Goal: Book appointment/travel/reservation

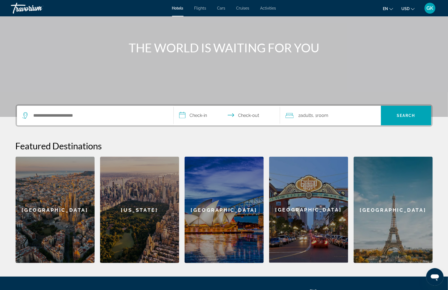
scroll to position [100, 0]
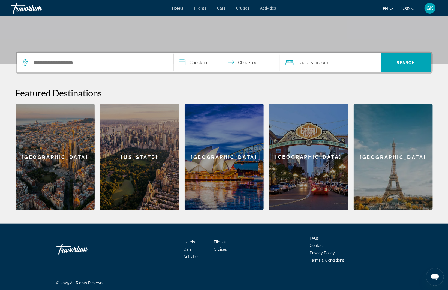
click at [312, 170] on div "San Diego" at bounding box center [308, 157] width 79 height 106
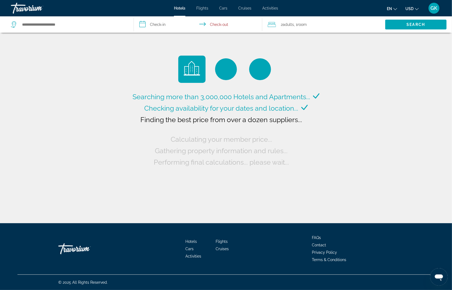
click at [205, 10] on span "Flights" at bounding box center [202, 8] width 12 height 4
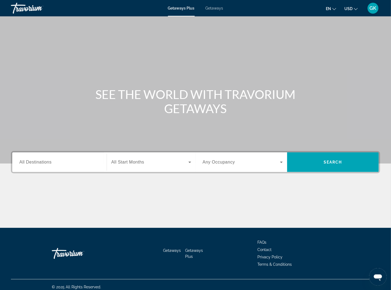
click at [46, 166] on div "Search widget" at bounding box center [59, 163] width 80 height 16
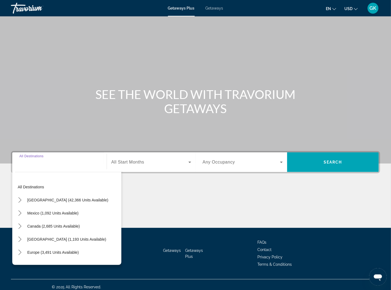
scroll to position [4, 0]
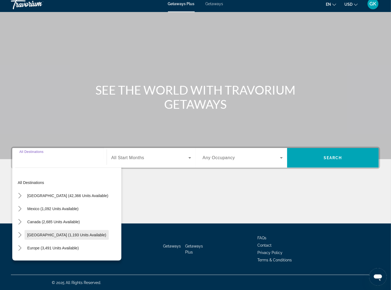
click at [57, 236] on span "[GEOGRAPHIC_DATA] (1,193 units available)" at bounding box center [66, 235] width 79 height 4
type input "**********"
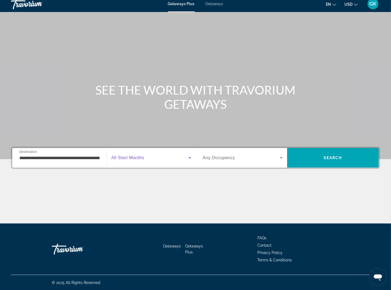
click at [189, 158] on icon "Search widget" at bounding box center [190, 158] width 7 height 7
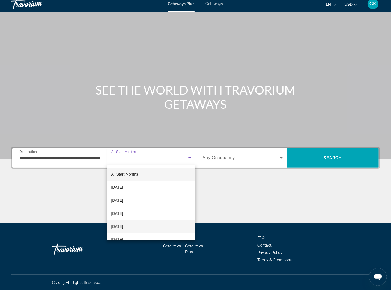
click at [123, 225] on span "[DATE]" at bounding box center [117, 226] width 12 height 7
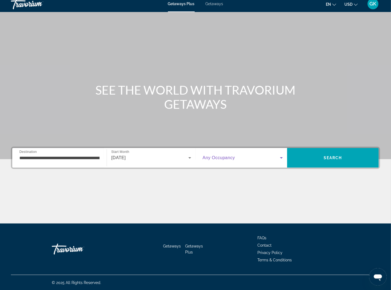
click at [269, 158] on span "Search widget" at bounding box center [241, 158] width 77 height 7
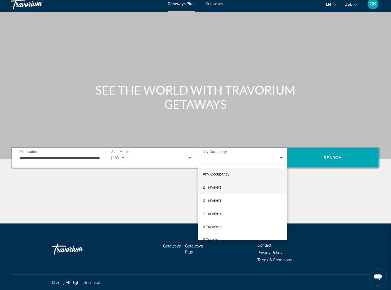
click at [221, 186] on span "2 Travelers" at bounding box center [212, 187] width 19 height 7
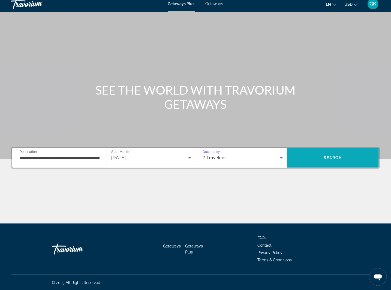
click at [347, 159] on span "Search" at bounding box center [333, 157] width 92 height 13
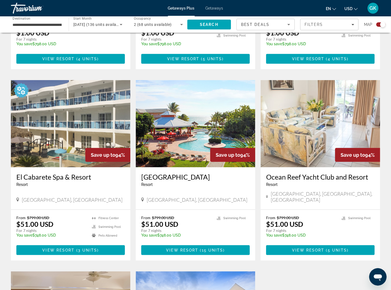
scroll to position [355, 0]
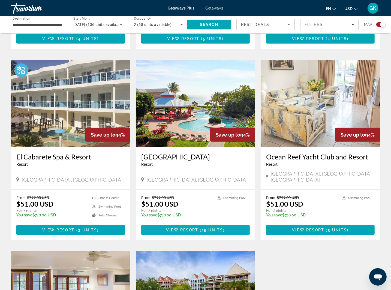
click at [189, 228] on span "View Resort" at bounding box center [182, 230] width 32 height 4
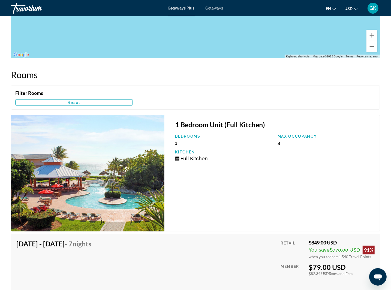
scroll to position [927, 0]
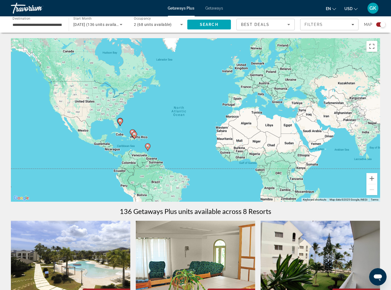
click at [53, 26] on input "**********" at bounding box center [37, 25] width 49 height 7
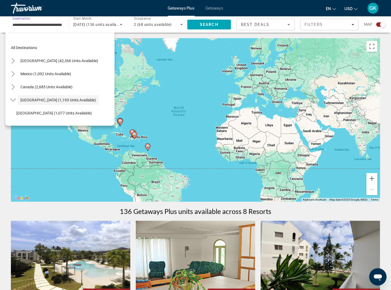
scroll to position [19, 0]
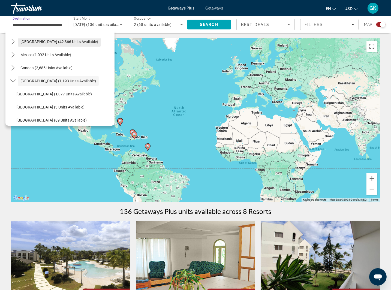
click at [48, 42] on span "[GEOGRAPHIC_DATA] (42,366 units available)" at bounding box center [59, 42] width 78 height 4
type input "**********"
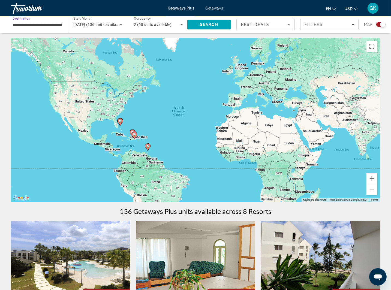
click at [99, 28] on div "[DATE] (136 units available)" at bounding box center [96, 24] width 46 height 7
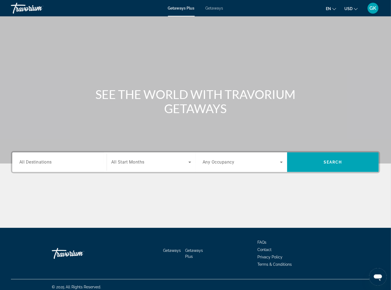
click at [76, 164] on input "Destination All Destinations" at bounding box center [59, 162] width 80 height 7
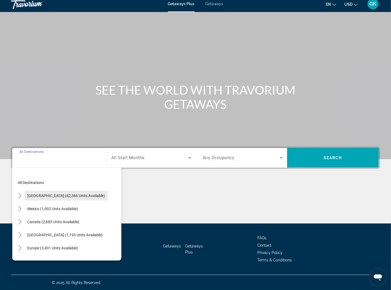
drag, startPoint x: 47, startPoint y: 196, endPoint x: 69, endPoint y: 191, distance: 22.0
click at [47, 196] on span "[GEOGRAPHIC_DATA] (42,366 units available)" at bounding box center [66, 196] width 78 height 4
type input "**********"
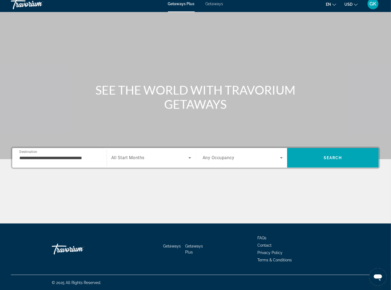
click at [143, 159] on span "All Start Months" at bounding box center [127, 157] width 33 height 5
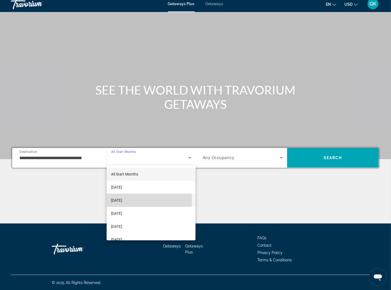
drag, startPoint x: 131, startPoint y: 200, endPoint x: 168, endPoint y: 183, distance: 40.1
click at [122, 200] on span "[DATE]" at bounding box center [116, 200] width 11 height 7
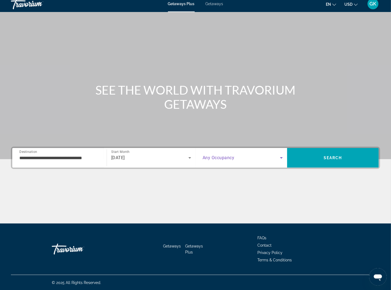
click at [241, 160] on span "Search widget" at bounding box center [241, 158] width 77 height 7
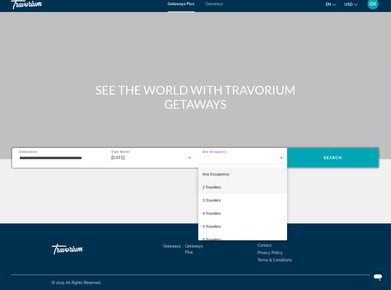
click at [232, 185] on mat-option "2 Travelers" at bounding box center [242, 187] width 89 height 13
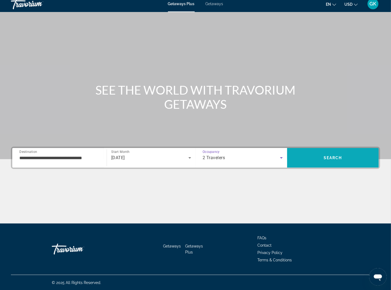
click at [343, 157] on span "Search" at bounding box center [333, 157] width 92 height 13
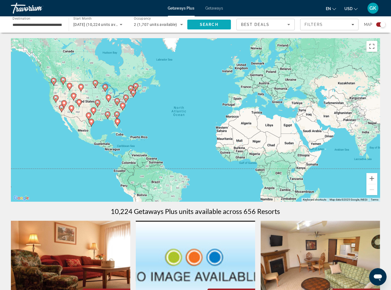
click at [215, 25] on span "Search" at bounding box center [209, 24] width 19 height 4
click at [352, 24] on icon "Filters" at bounding box center [353, 24] width 3 height 1
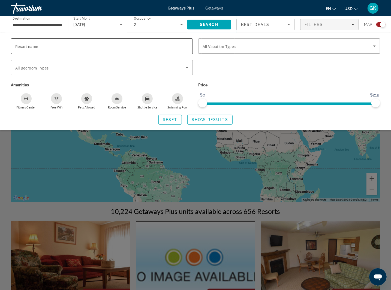
click at [78, 47] on input "Resort name" at bounding box center [101, 46] width 173 height 7
click at [187, 68] on icon "Search widget" at bounding box center [187, 67] width 7 height 7
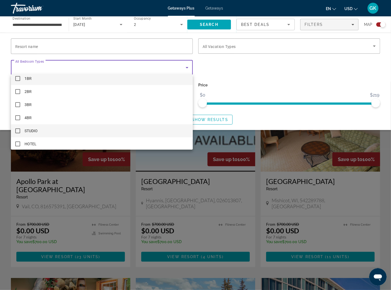
scroll to position [8, 0]
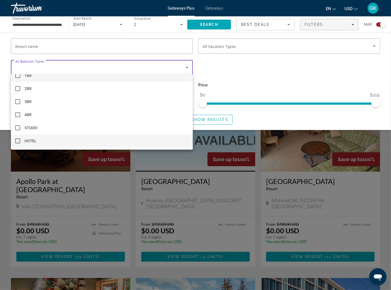
click at [17, 139] on mat-pseudo-checkbox at bounding box center [17, 141] width 5 height 5
click at [227, 66] on div at bounding box center [195, 145] width 391 height 290
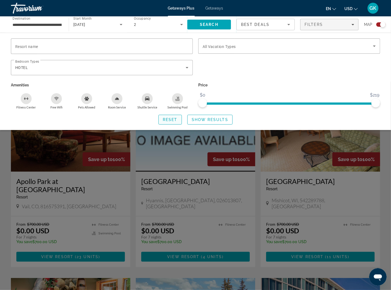
click at [175, 118] on span "Reset" at bounding box center [170, 120] width 15 height 4
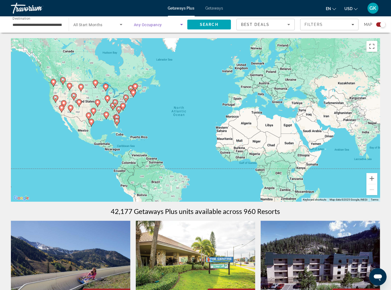
click at [180, 23] on icon "Search widget" at bounding box center [181, 24] width 7 height 7
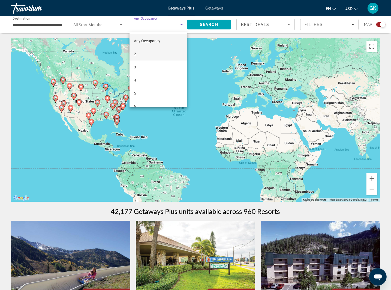
click at [143, 51] on mat-option "2" at bounding box center [159, 53] width 58 height 13
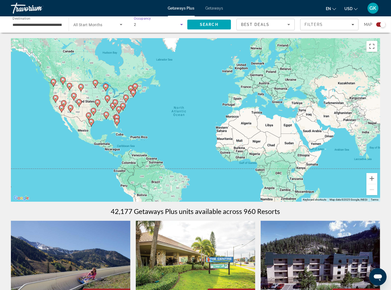
click at [106, 26] on span "Search widget" at bounding box center [96, 24] width 46 height 7
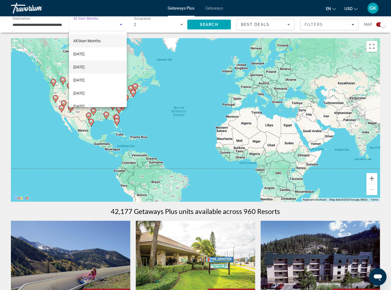
click at [85, 67] on span "[DATE]" at bounding box center [78, 67] width 11 height 7
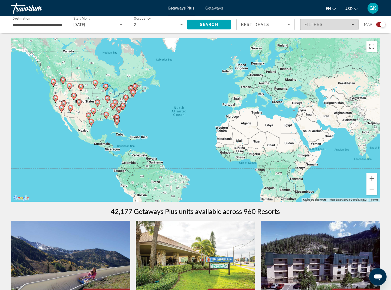
click at [352, 24] on icon "Filters" at bounding box center [353, 24] width 3 height 3
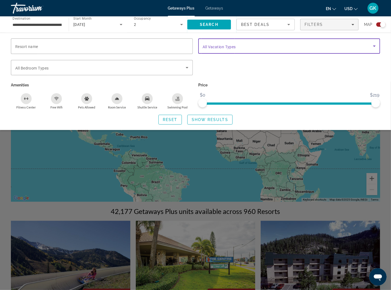
click at [248, 47] on span "Search widget" at bounding box center [288, 46] width 170 height 7
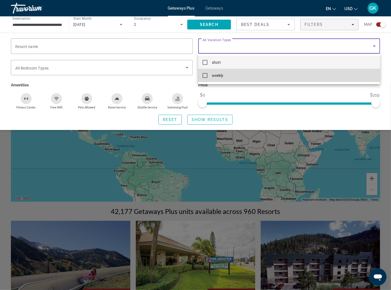
click at [205, 75] on mat-pseudo-checkbox at bounding box center [205, 75] width 5 height 5
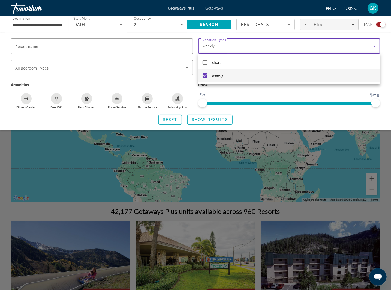
click at [141, 47] on div at bounding box center [195, 145] width 391 height 290
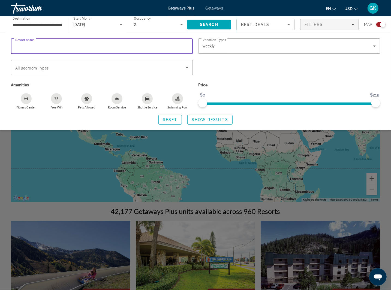
click at [142, 45] on input "Resort name" at bounding box center [101, 46] width 173 height 7
drag, startPoint x: 32, startPoint y: 45, endPoint x: 28, endPoint y: 52, distance: 8.4
click at [32, 46] on input "**********" at bounding box center [101, 46] width 173 height 7
type input "**********"
click at [172, 119] on span "Reset" at bounding box center [170, 120] width 15 height 4
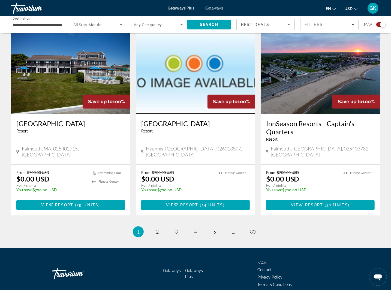
scroll to position [777, 0]
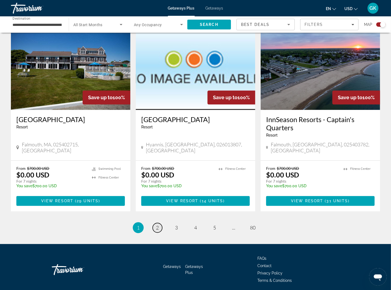
click at [156, 225] on span "2" at bounding box center [157, 228] width 3 height 6
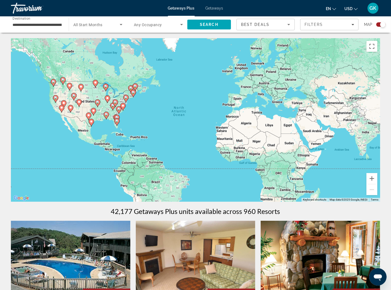
click at [120, 26] on icon "Search widget" at bounding box center [121, 24] width 7 height 7
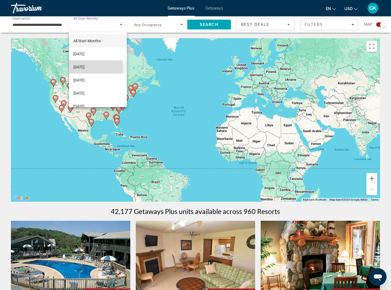
click at [85, 67] on span "[DATE]" at bounding box center [78, 67] width 11 height 7
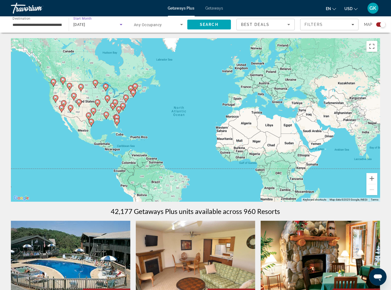
click at [183, 25] on icon "Search widget" at bounding box center [181, 24] width 7 height 7
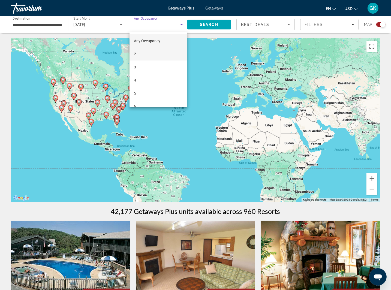
click at [148, 56] on mat-option "2" at bounding box center [159, 53] width 58 height 13
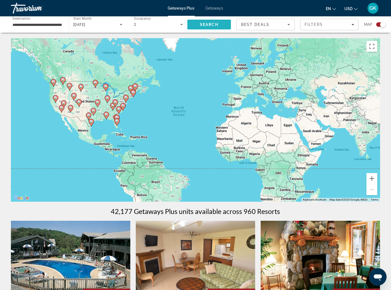
drag, startPoint x: 217, startPoint y: 25, endPoint x: 214, endPoint y: 35, distance: 9.8
click at [217, 26] on span "Search" at bounding box center [209, 24] width 19 height 4
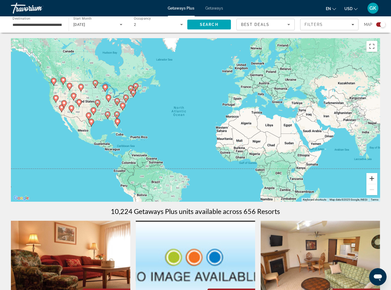
click at [373, 179] on button "Zoom in" at bounding box center [372, 178] width 11 height 11
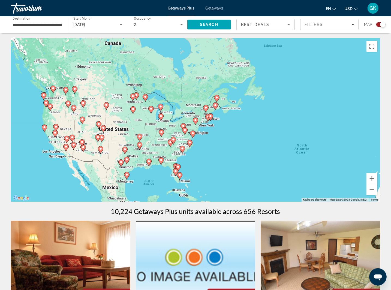
drag, startPoint x: 94, startPoint y: 131, endPoint x: 167, endPoint y: 152, distance: 76.3
click at [178, 154] on div "To activate drag with keyboard, press Alt + Enter. Once in keyboard drag state,…" at bounding box center [195, 120] width 369 height 164
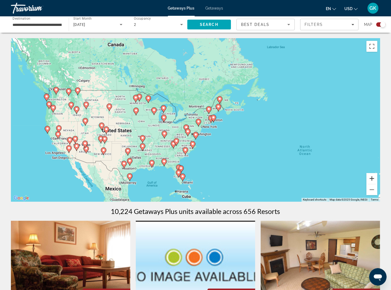
click at [371, 181] on button "Zoom in" at bounding box center [372, 178] width 11 height 11
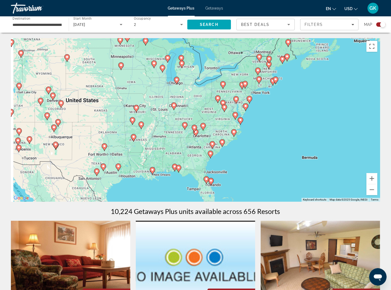
drag, startPoint x: 188, startPoint y: 176, endPoint x: 248, endPoint y: 116, distance: 84.7
click at [237, 129] on gmp-advanced-marker "Main content" at bounding box center [233, 133] width 5 height 8
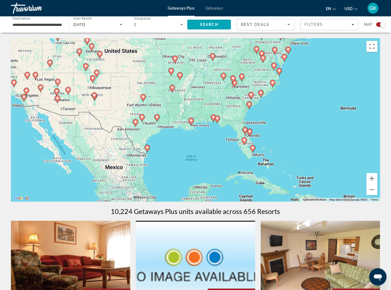
drag, startPoint x: 159, startPoint y: 165, endPoint x: 180, endPoint y: 140, distance: 32.3
click at [180, 140] on div "To activate drag with keyboard, press Alt + Enter. Once in keyboard drag state,…" at bounding box center [195, 120] width 369 height 164
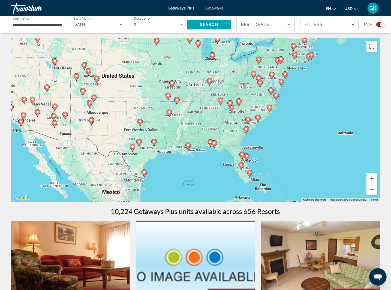
drag, startPoint x: 134, startPoint y: 129, endPoint x: 130, endPoint y: 159, distance: 30.5
click at [129, 159] on div "To activate drag with keyboard, press Alt + Enter. Once in keyboard drag state,…" at bounding box center [195, 120] width 369 height 164
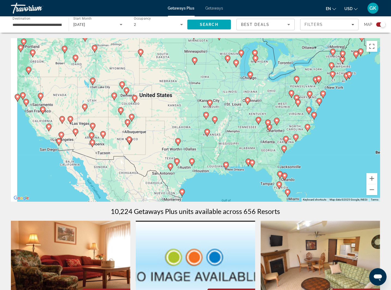
drag, startPoint x: 117, startPoint y: 158, endPoint x: 174, endPoint y: 178, distance: 60.4
click at [174, 178] on div "To activate drag with keyboard, press Alt + Enter. Once in keyboard drag state,…" at bounding box center [195, 120] width 369 height 164
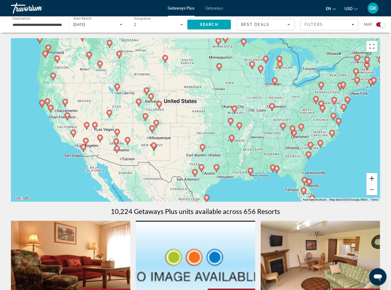
click at [372, 178] on button "Zoom in" at bounding box center [372, 178] width 11 height 11
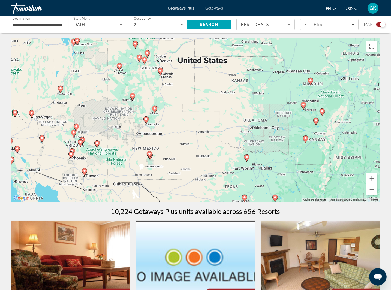
drag, startPoint x: 266, startPoint y: 155, endPoint x: 310, endPoint y: 139, distance: 46.2
click at [310, 139] on div "To activate drag with keyboard, press Alt + Enter. Once in keyboard drag state,…" at bounding box center [195, 120] width 369 height 164
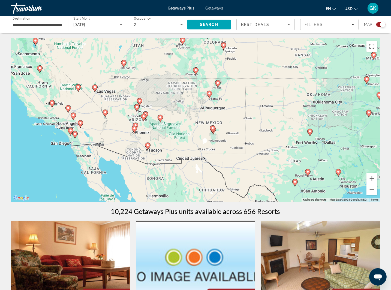
drag, startPoint x: 183, startPoint y: 175, endPoint x: 214, endPoint y: 155, distance: 36.9
click at [214, 155] on div "To activate drag with keyboard, press Alt + Enter. Once in keyboard drag state,…" at bounding box center [195, 120] width 369 height 164
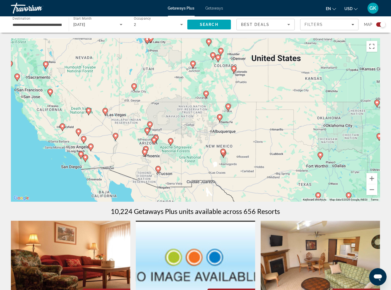
drag, startPoint x: 157, startPoint y: 142, endPoint x: 159, endPoint y: 176, distance: 33.9
click at [159, 174] on gmp-advanced-marker "Main content" at bounding box center [157, 170] width 5 height 8
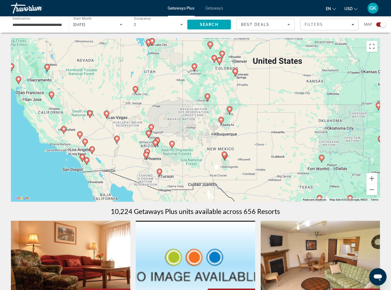
click at [107, 117] on gmp-advanced-marker "Main content" at bounding box center [106, 114] width 5 height 8
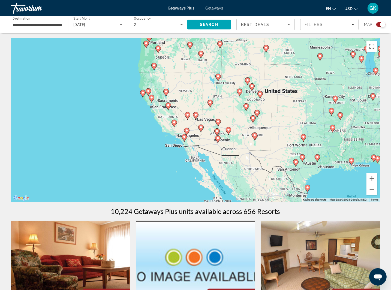
click at [197, 120] on gmp-advanced-marker "Main content" at bounding box center [195, 116] width 5 height 8
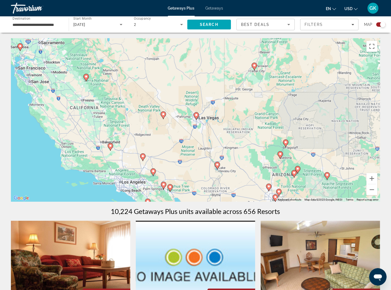
click at [197, 115] on image "Main content" at bounding box center [196, 114] width 3 height 3
type input "**********"
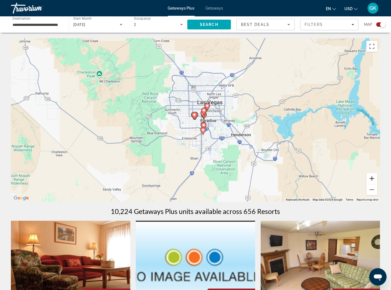
click at [376, 181] on button "Zoom in" at bounding box center [372, 178] width 11 height 11
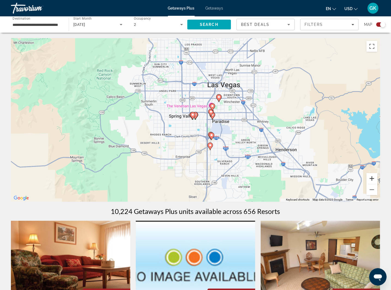
click at [374, 180] on button "Zoom in" at bounding box center [372, 178] width 11 height 11
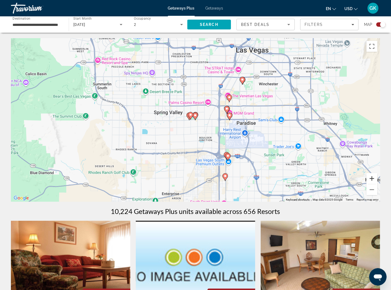
click at [374, 182] on button "Zoom in" at bounding box center [372, 178] width 11 height 11
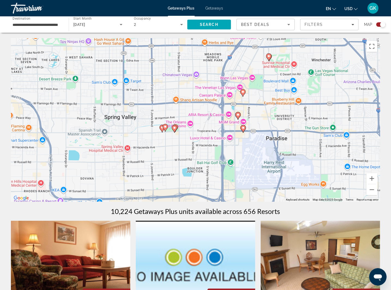
drag, startPoint x: 330, startPoint y: 147, endPoint x: 301, endPoint y: 167, distance: 35.3
click at [301, 167] on div "To activate drag with keyboard, press Alt + Enter. Once in keyboard drag state,…" at bounding box center [195, 120] width 369 height 164
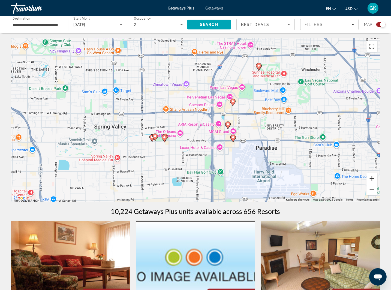
click at [374, 178] on button "Zoom in" at bounding box center [372, 178] width 11 height 11
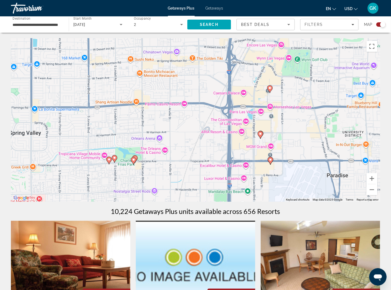
click at [271, 162] on icon "Main content" at bounding box center [270, 160] width 5 height 7
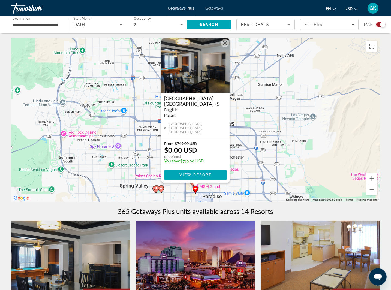
click at [246, 125] on div "To activate drag with keyboard, press Alt + Enter. Once in keyboard drag state,…" at bounding box center [195, 120] width 369 height 164
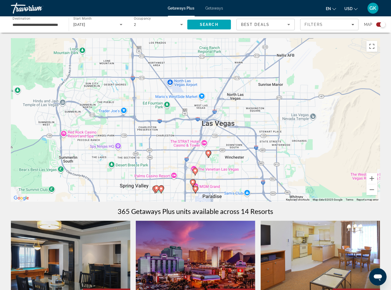
click at [196, 172] on image "Main content" at bounding box center [195, 170] width 3 height 3
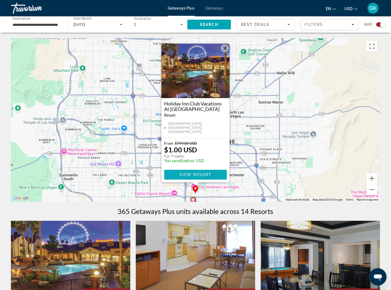
click at [198, 175] on span "View Resort" at bounding box center [195, 175] width 32 height 4
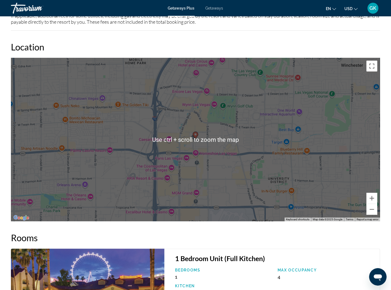
scroll to position [845, 0]
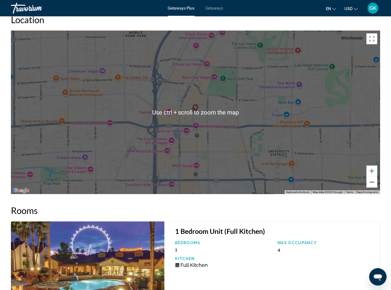
click at [372, 182] on button "Zoom out" at bounding box center [372, 182] width 11 height 11
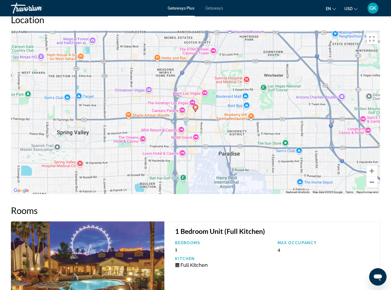
click at [373, 184] on button "Zoom out" at bounding box center [372, 182] width 11 height 11
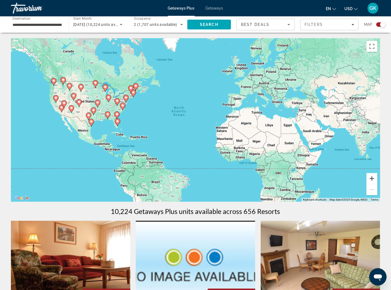
click at [371, 178] on button "Zoom in" at bounding box center [372, 178] width 11 height 11
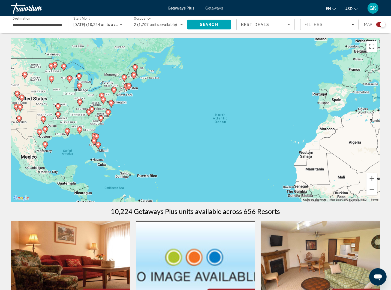
drag, startPoint x: 165, startPoint y: 136, endPoint x: 316, endPoint y: 172, distance: 154.9
click at [316, 172] on div "To activate drag with keyboard, press Alt + Enter. Once in keyboard drag state,…" at bounding box center [195, 120] width 369 height 164
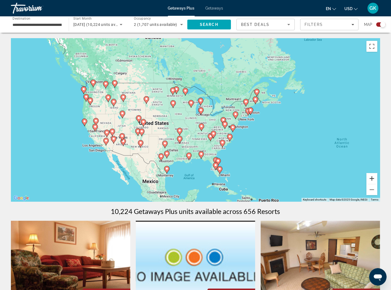
click at [374, 179] on button "Zoom in" at bounding box center [372, 178] width 11 height 11
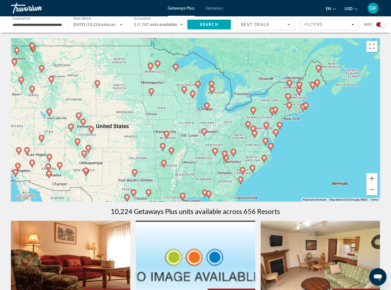
drag, startPoint x: 155, startPoint y: 155, endPoint x: 229, endPoint y: 155, distance: 73.9
click at [229, 155] on div "To activate drag with keyboard, press Alt + Enter. Once in keyboard drag state,…" at bounding box center [195, 120] width 369 height 164
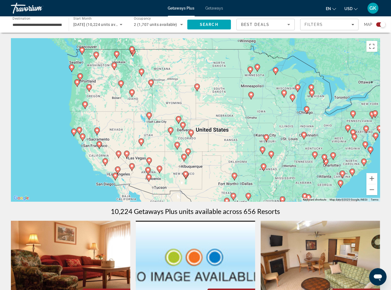
click at [126, 154] on image "Main content" at bounding box center [126, 153] width 3 height 3
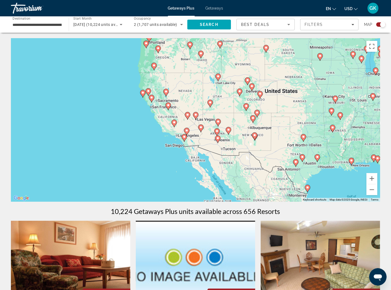
click at [202, 121] on div "To activate drag with keyboard, press Alt + Enter. Once in keyboard drag state,…" at bounding box center [195, 120] width 369 height 164
click at [197, 119] on gmp-advanced-marker "Main content" at bounding box center [195, 116] width 5 height 8
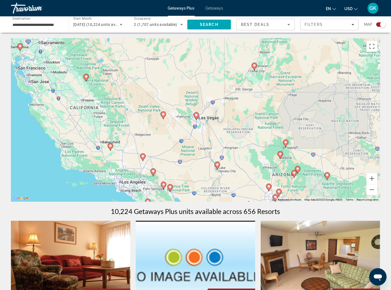
click at [197, 118] on icon "Main content" at bounding box center [196, 116] width 5 height 7
click at [197, 116] on image "Main content" at bounding box center [196, 114] width 3 height 3
type input "**********"
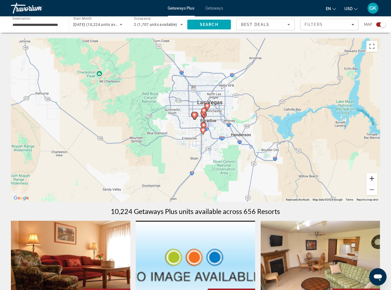
click at [372, 178] on button "Zoom in" at bounding box center [372, 178] width 11 height 11
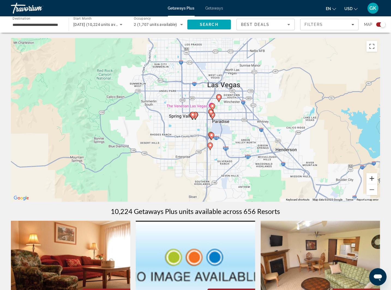
click at [376, 179] on button "Zoom in" at bounding box center [372, 178] width 11 height 11
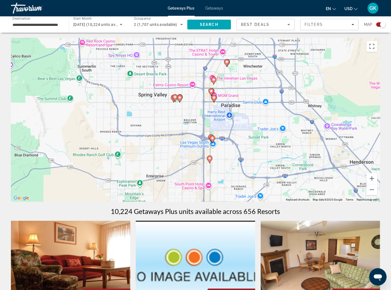
drag, startPoint x: 275, startPoint y: 156, endPoint x: 257, endPoint y: 138, distance: 25.5
click at [258, 138] on div "To activate drag with keyboard, press Alt + Enter. Once in keyboard drag state,…" at bounding box center [195, 120] width 369 height 164
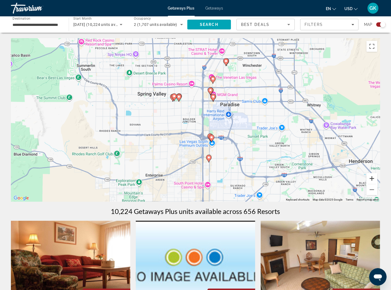
click at [375, 178] on button "Zoom in" at bounding box center [372, 178] width 11 height 11
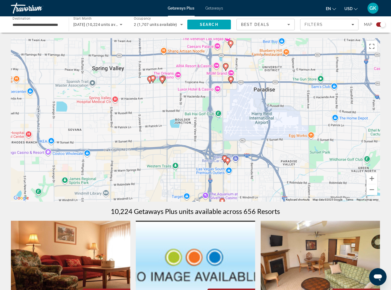
click at [231, 80] on image "Main content" at bounding box center [230, 78] width 3 height 3
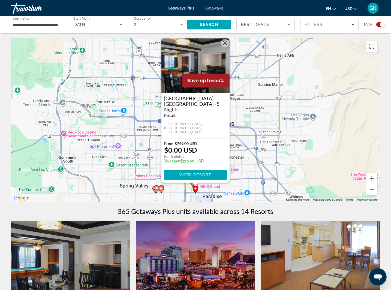
click at [240, 178] on div "To activate drag with keyboard, press Alt + Enter. Once in keyboard drag state,…" at bounding box center [195, 120] width 369 height 164
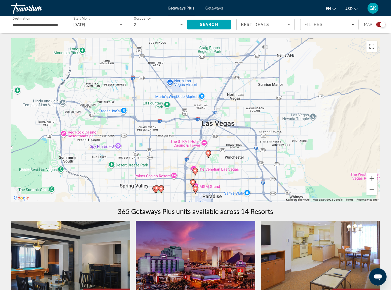
click at [195, 190] on image "Main content" at bounding box center [195, 188] width 3 height 3
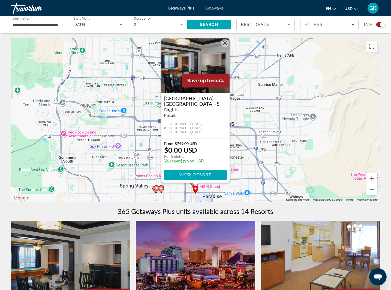
click at [244, 164] on div "To activate drag with keyboard, press Alt + Enter. Once in keyboard drag state,…" at bounding box center [195, 120] width 369 height 164
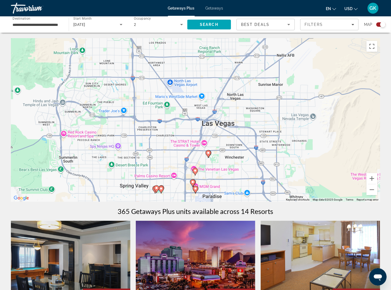
click at [194, 183] on image "Main content" at bounding box center [192, 182] width 3 height 3
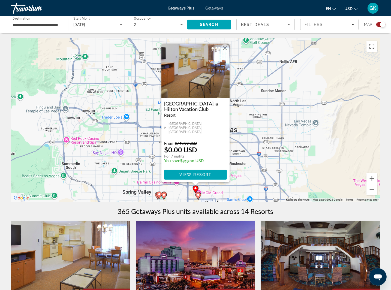
click at [247, 176] on div "To activate drag with keyboard, press Alt + Enter. Once in keyboard drag state,…" at bounding box center [195, 120] width 369 height 164
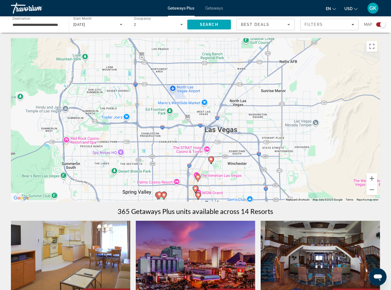
click at [212, 162] on icon "Main content" at bounding box center [211, 160] width 5 height 7
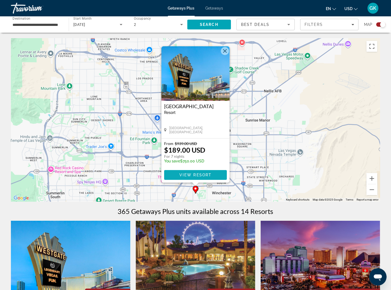
click at [205, 175] on span "View Resort" at bounding box center [195, 175] width 32 height 4
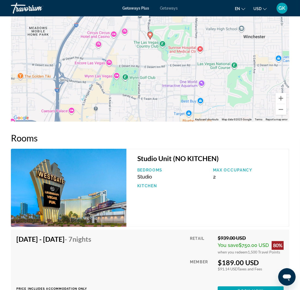
scroll to position [856, 0]
